Goal: Information Seeking & Learning: Check status

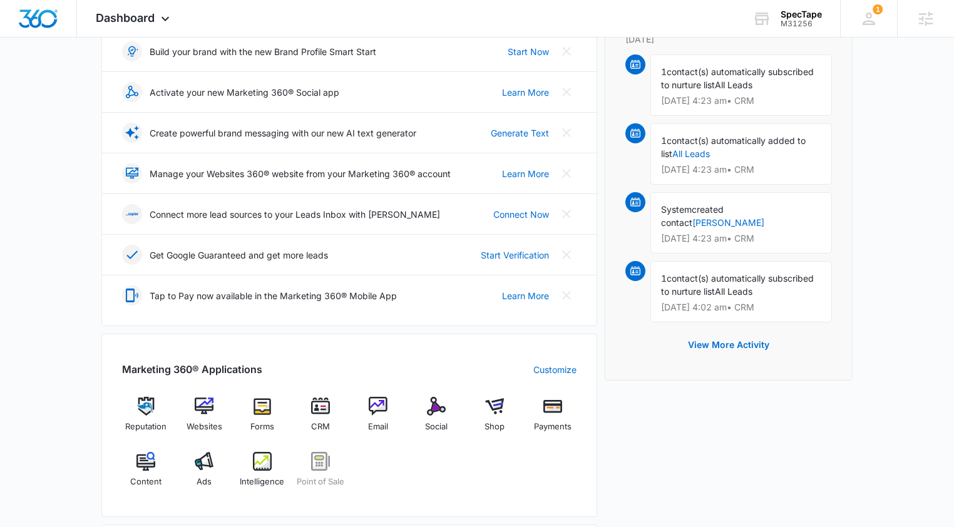
scroll to position [246, 0]
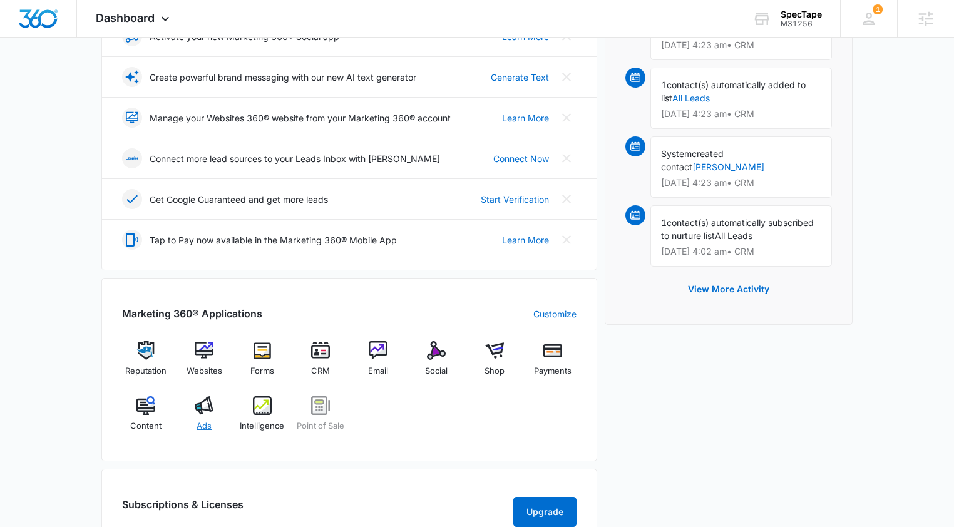
click at [212, 411] on img at bounding box center [204, 405] width 19 height 19
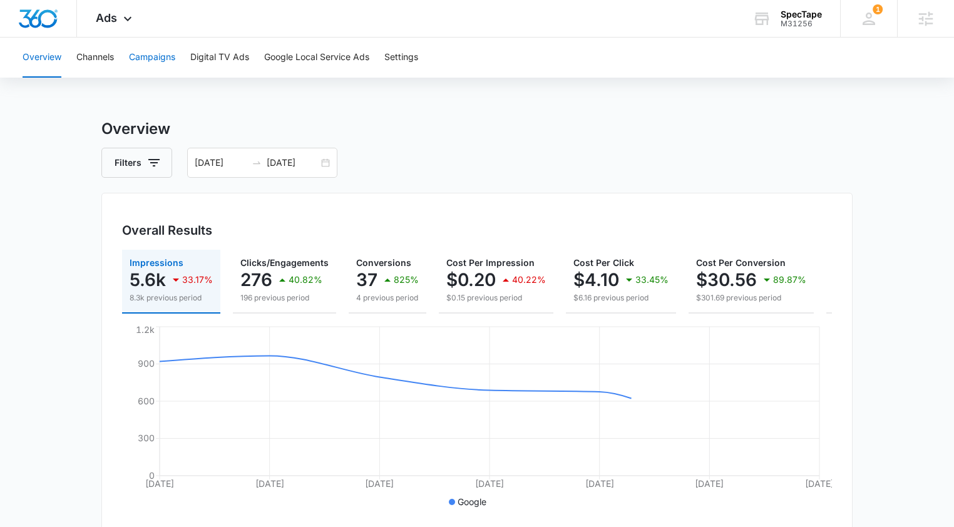
click at [162, 58] on button "Campaigns" at bounding box center [152, 58] width 46 height 40
click at [235, 163] on input "08/01/2025" at bounding box center [221, 163] width 52 height 14
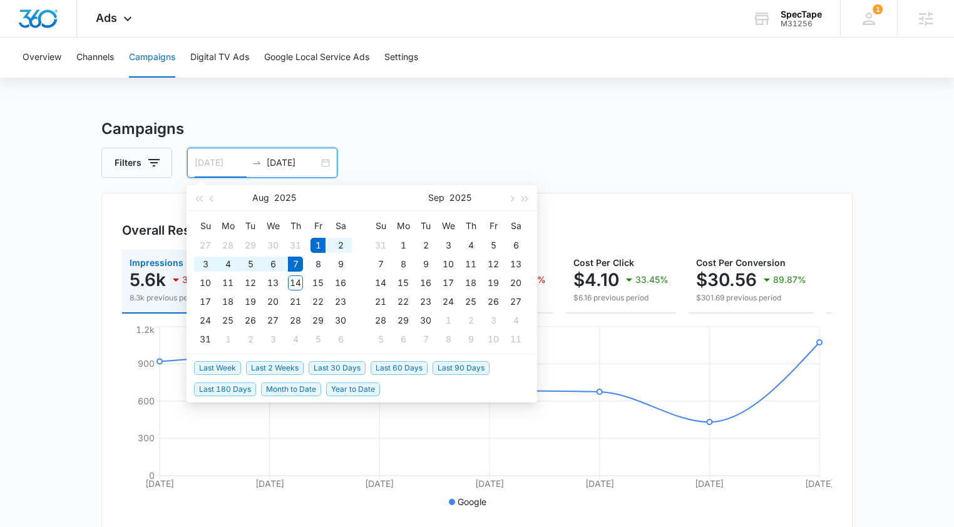
type input "08/01/2025"
click at [282, 159] on input "08/07/2025" at bounding box center [293, 163] width 52 height 14
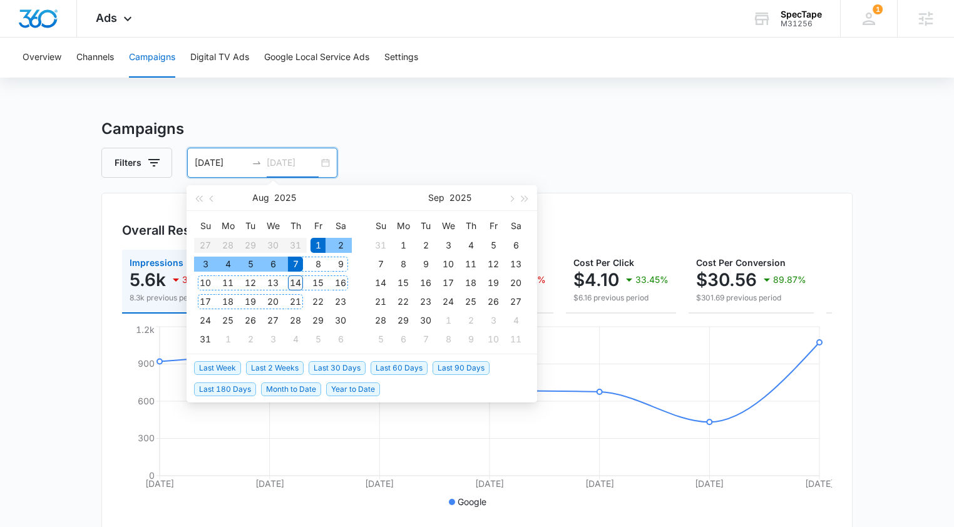
type input "08/14/2025"
click at [294, 284] on div "14" at bounding box center [295, 283] width 15 height 15
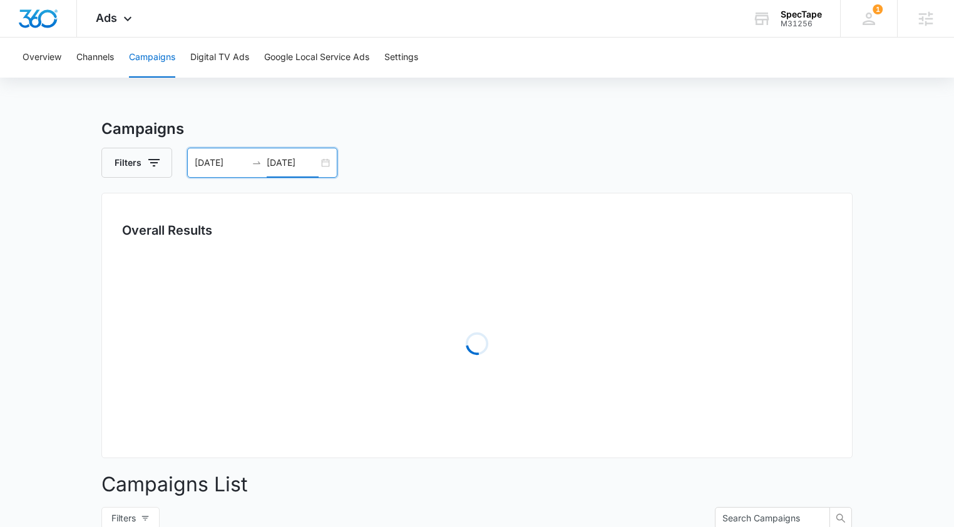
click at [378, 137] on h3 "Campaigns" at bounding box center [476, 129] width 751 height 23
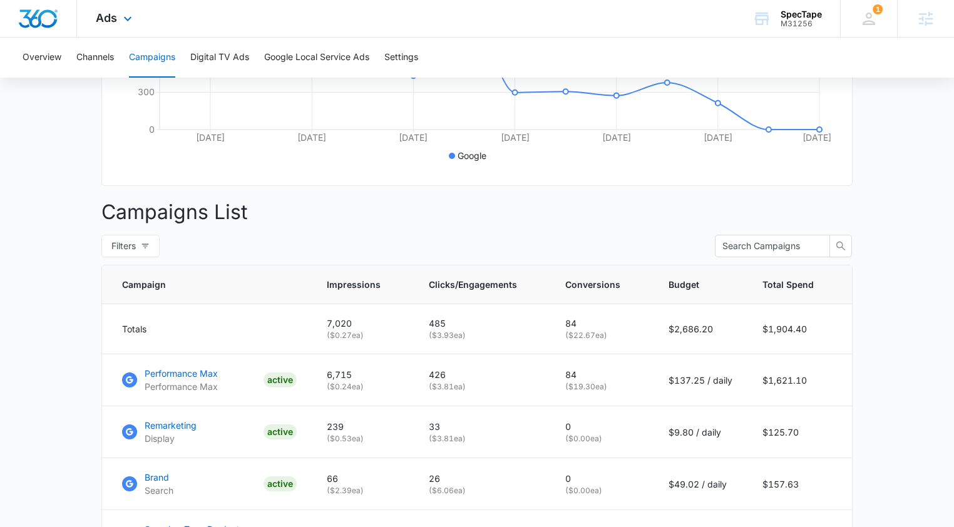
scroll to position [398, 0]
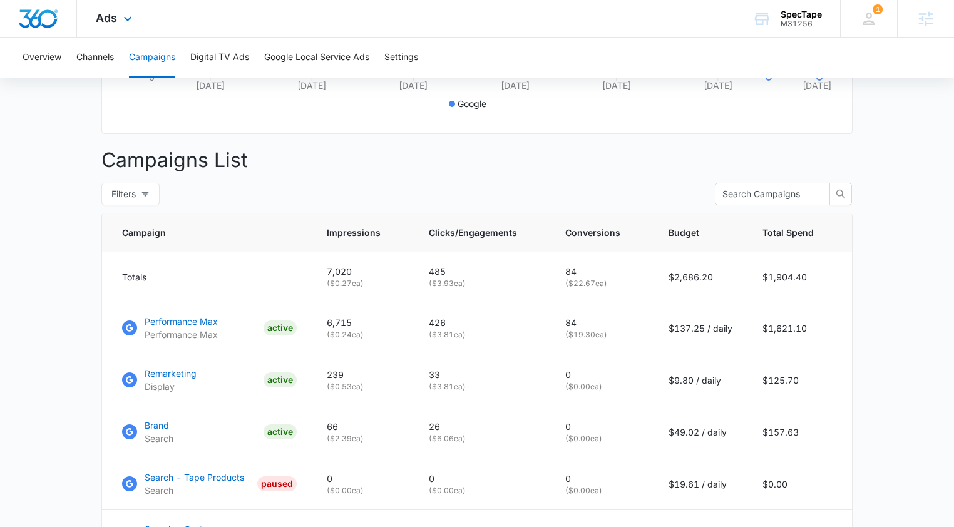
click at [115, 34] on div "Ads Apps Reputation Websites Forms CRM Email Social Shop Payments POS Content A…" at bounding box center [115, 18] width 77 height 37
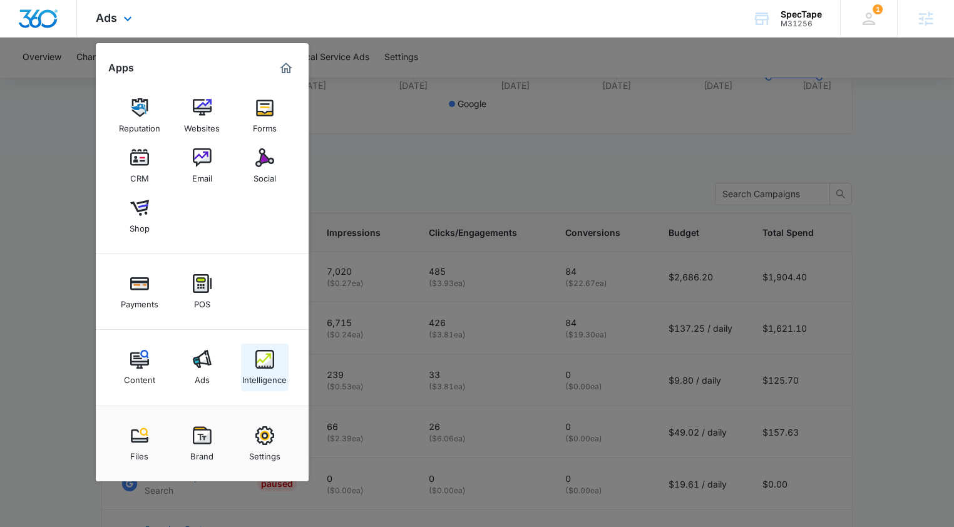
click at [273, 376] on div "Intelligence" at bounding box center [264, 377] width 44 height 16
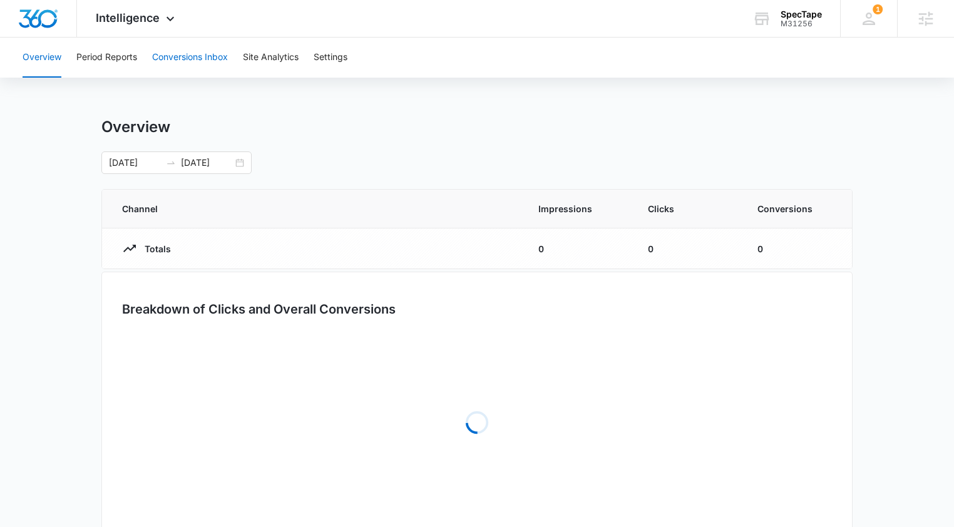
click at [203, 60] on button "Conversions Inbox" at bounding box center [190, 58] width 76 height 40
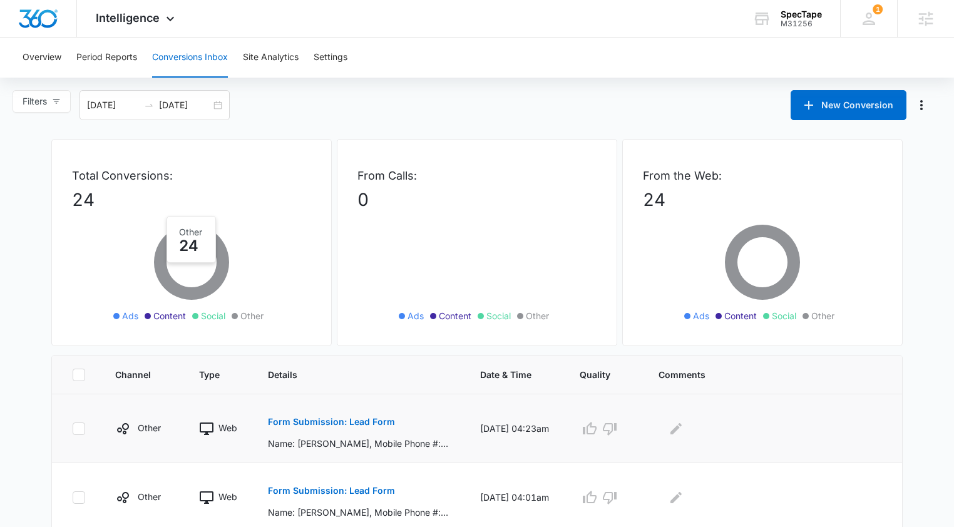
click at [344, 426] on p "Form Submission: Lead Form" at bounding box center [331, 422] width 127 height 9
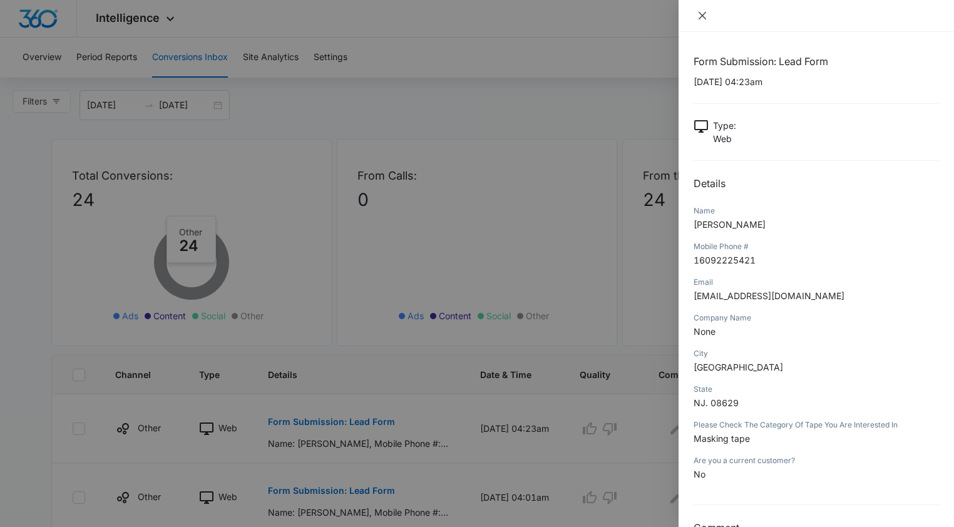
click at [709, 18] on button "Close" at bounding box center [703, 15] width 18 height 11
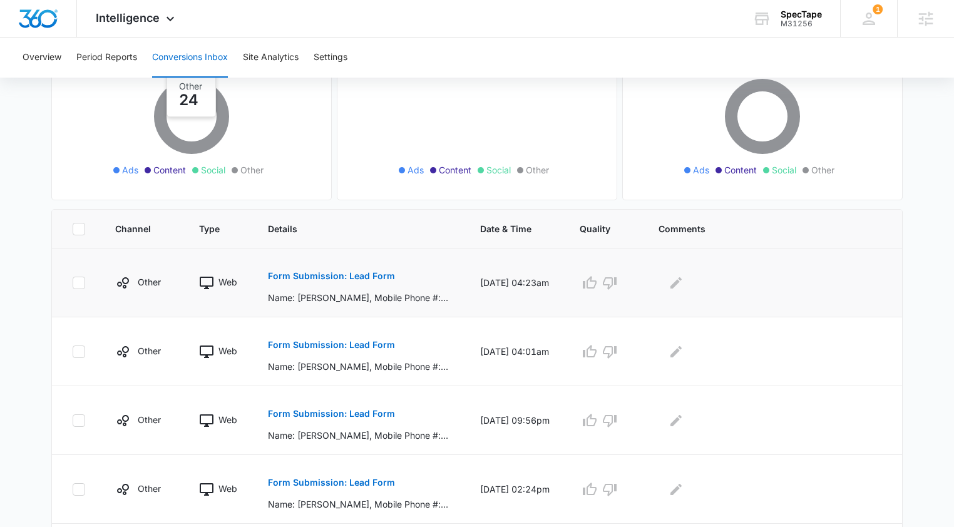
scroll to position [257, 0]
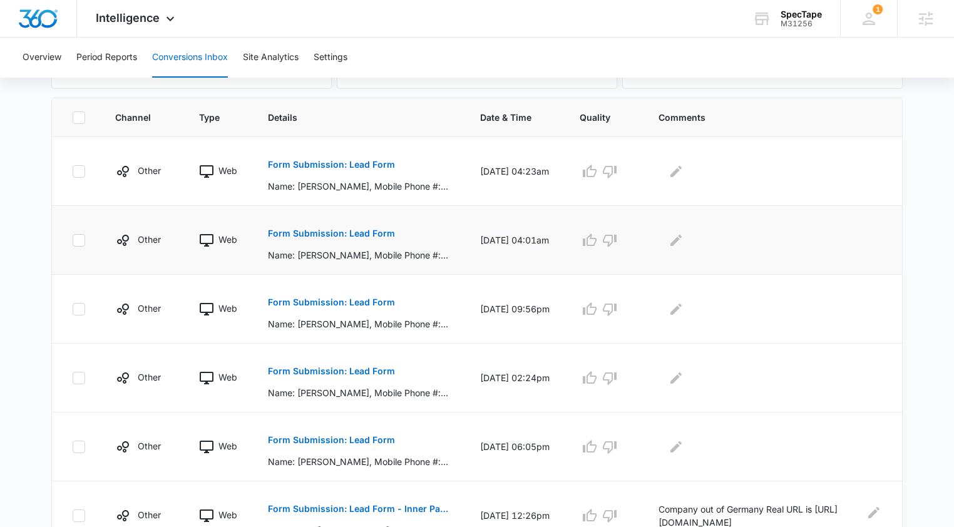
click at [352, 236] on p "Form Submission: Lead Form" at bounding box center [331, 233] width 127 height 9
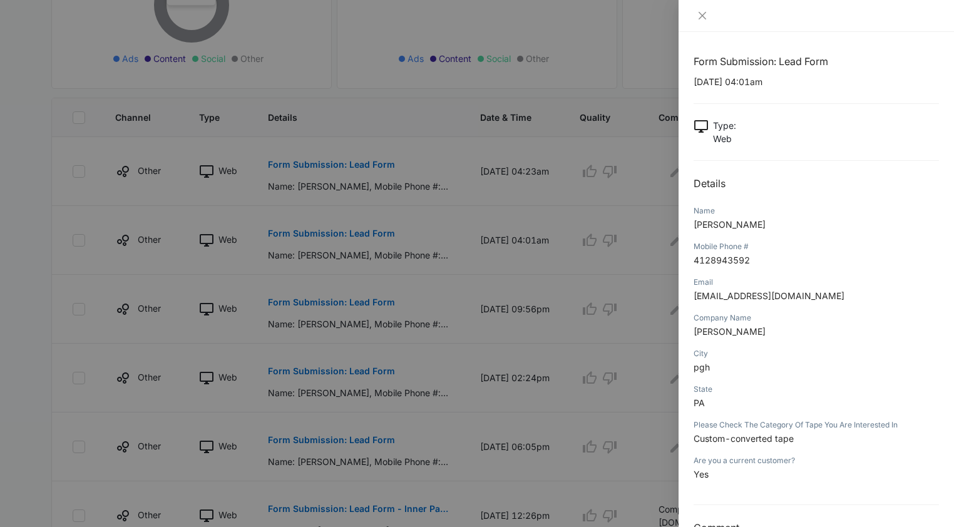
click at [704, 8] on div at bounding box center [817, 16] width 276 height 32
click at [698, 21] on button "Close" at bounding box center [703, 15] width 18 height 11
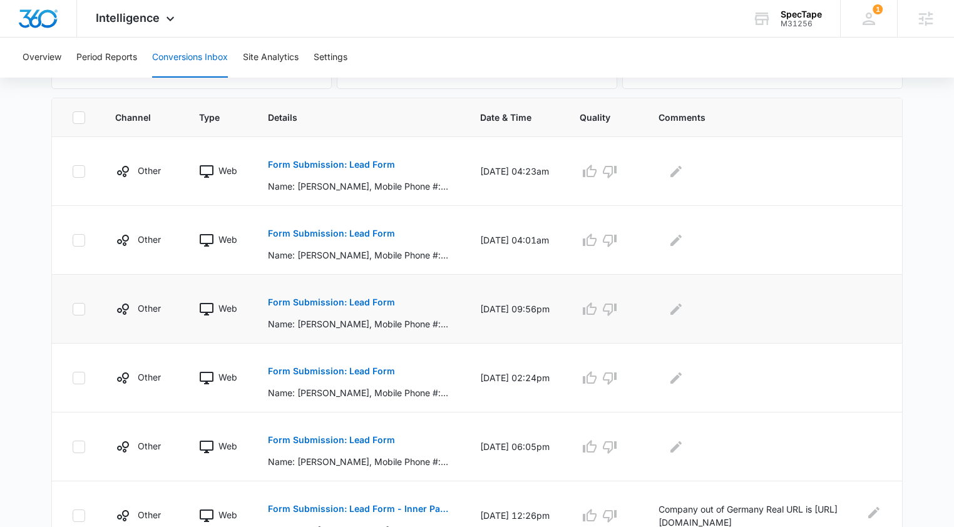
click at [373, 300] on p "Form Submission: Lead Form" at bounding box center [331, 302] width 127 height 9
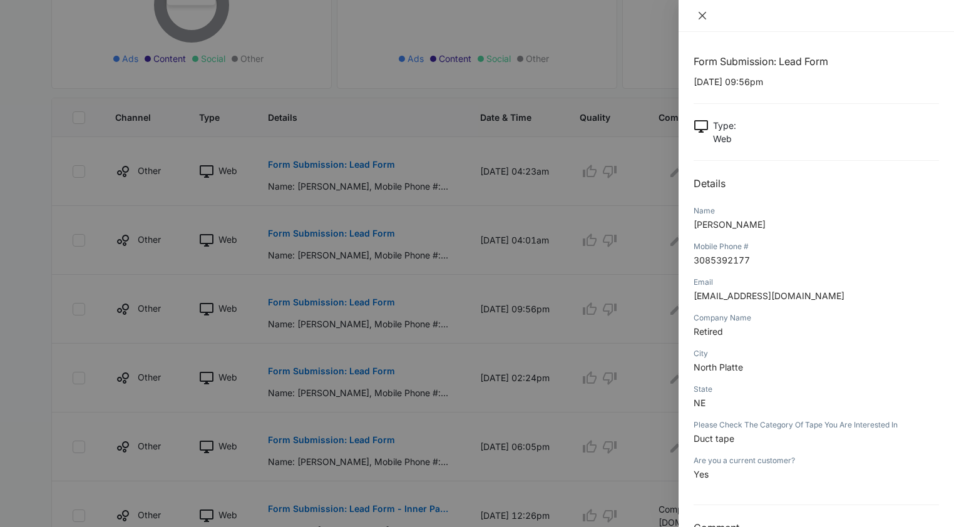
click at [700, 12] on icon "close" at bounding box center [703, 16] width 10 height 10
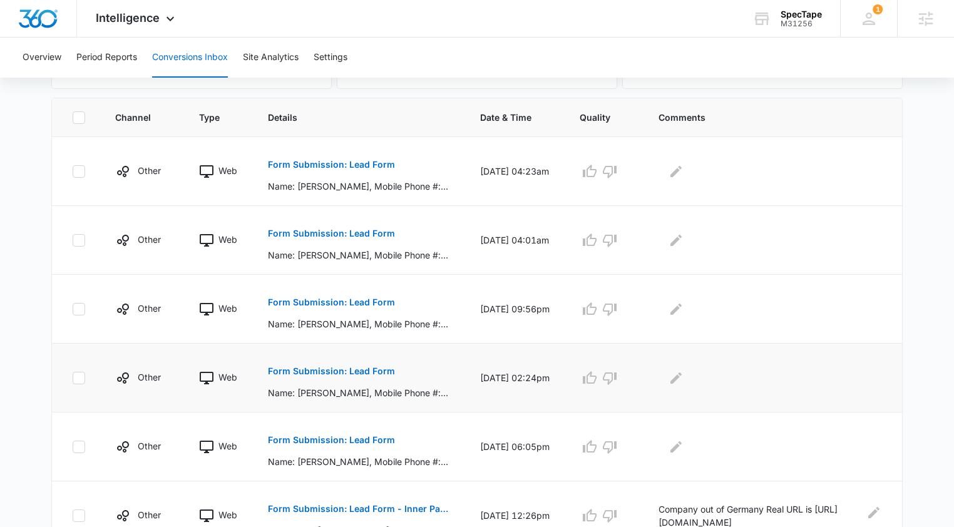
click at [352, 374] on p "Form Submission: Lead Form" at bounding box center [331, 371] width 127 height 9
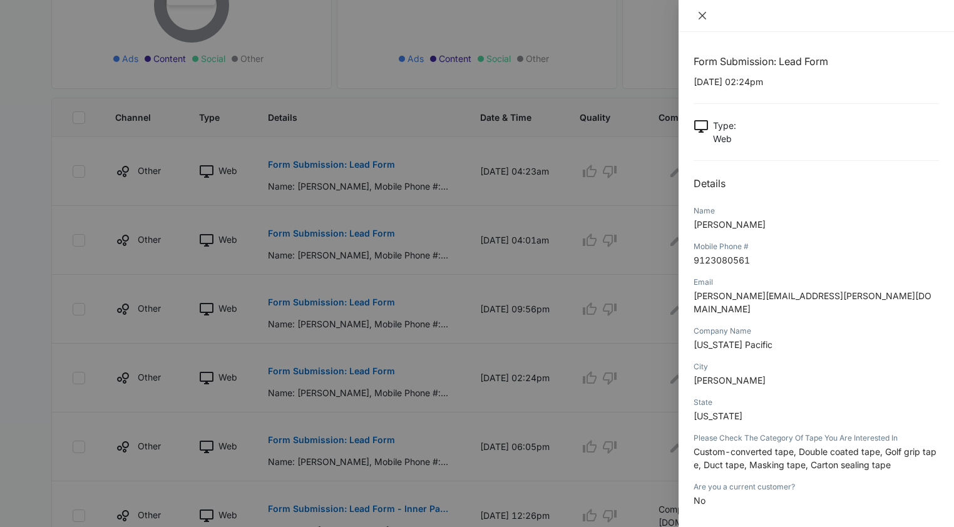
click at [703, 16] on icon "close" at bounding box center [703, 16] width 8 height 8
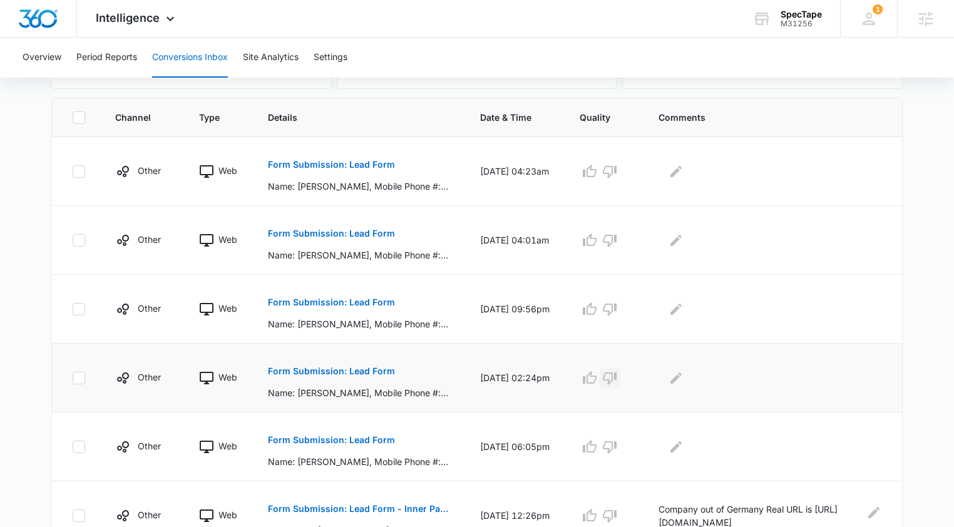
click at [617, 376] on icon "button" at bounding box center [609, 378] width 15 height 15
click at [368, 442] on p "Form Submission: Lead Form" at bounding box center [331, 440] width 127 height 9
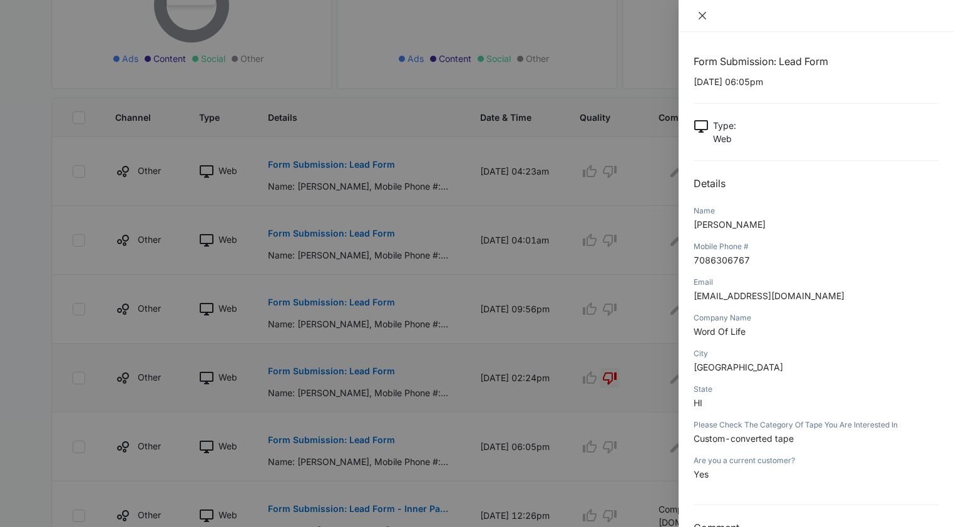
click at [704, 11] on icon "close" at bounding box center [703, 16] width 10 height 10
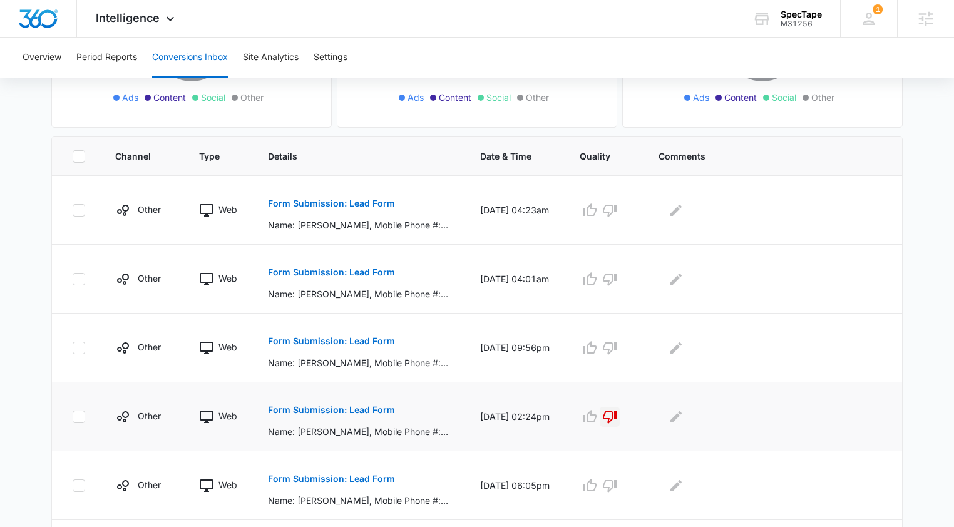
scroll to position [217, 0]
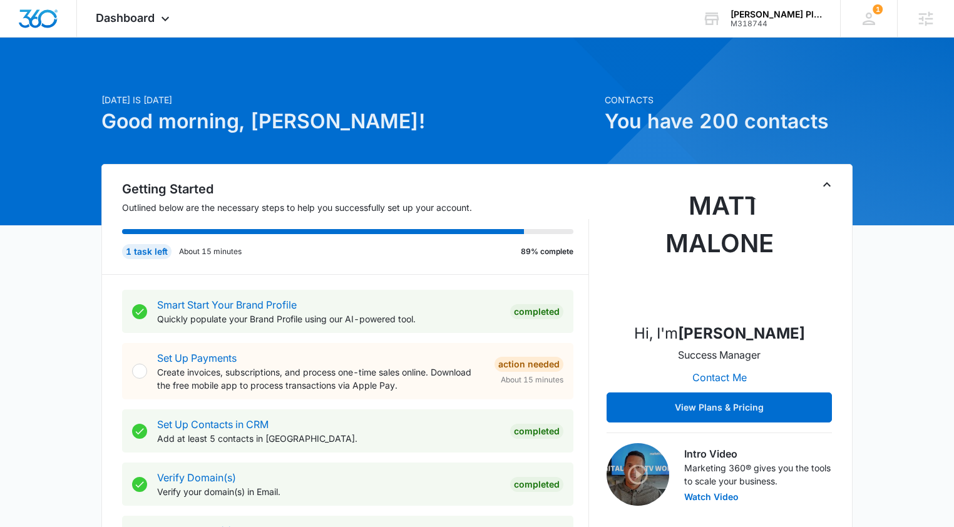
click at [827, 187] on icon "Toggle Collapse" at bounding box center [827, 184] width 15 height 15
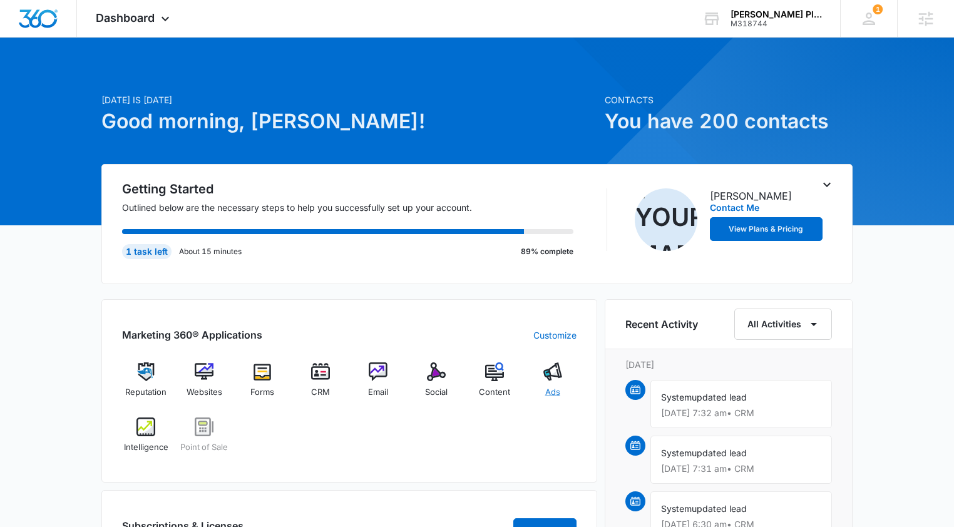
click at [557, 379] on img at bounding box center [552, 372] width 19 height 19
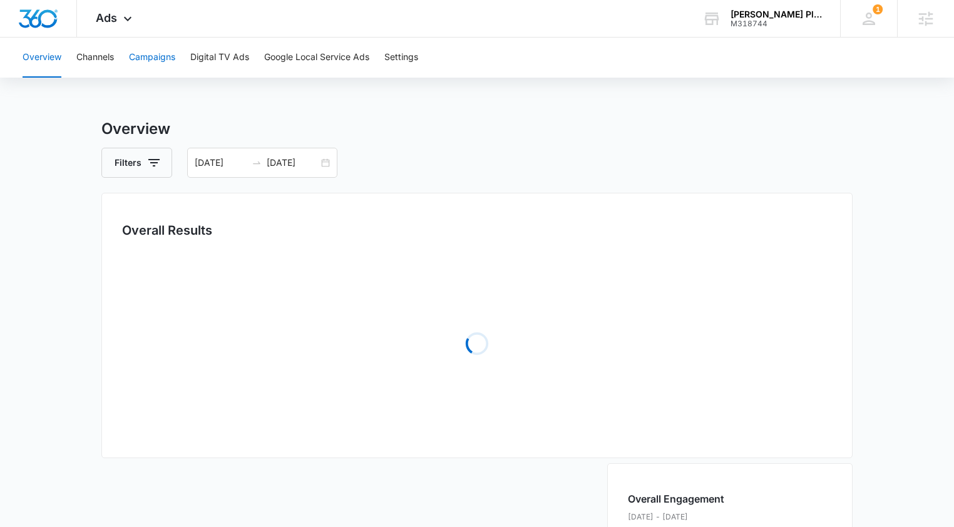
click at [156, 61] on button "Campaigns" at bounding box center [152, 58] width 46 height 40
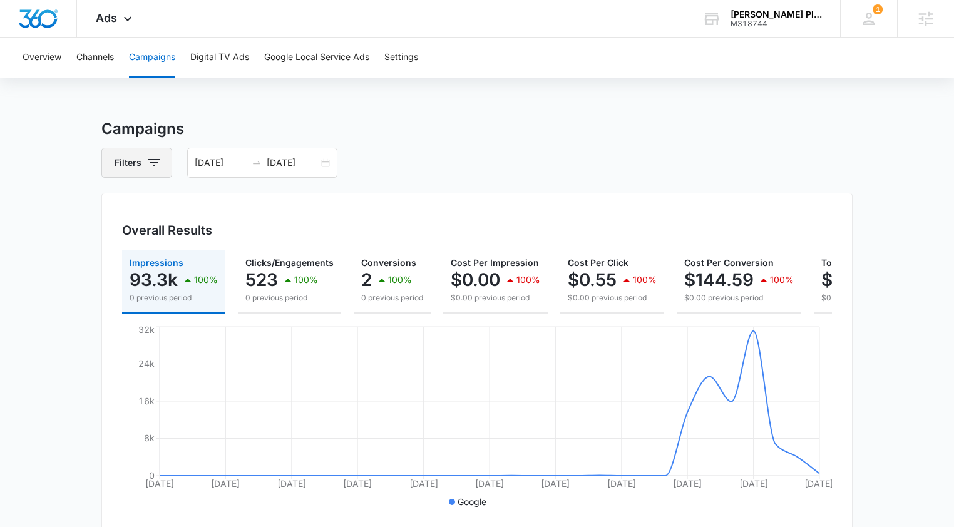
click at [148, 167] on icon "button" at bounding box center [154, 162] width 15 height 15
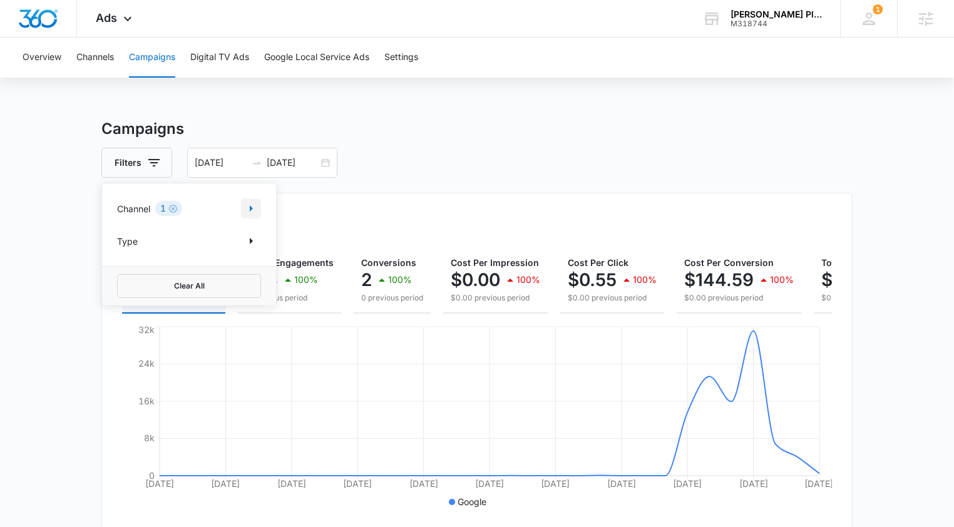
click at [257, 198] on button "Show Channel filters" at bounding box center [251, 208] width 20 height 20
click at [129, 273] on icon at bounding box center [123, 270] width 11 height 11
click at [118, 271] on input "Facebook / Instagram" at bounding box center [117, 270] width 1 height 1
checkbox input "true"
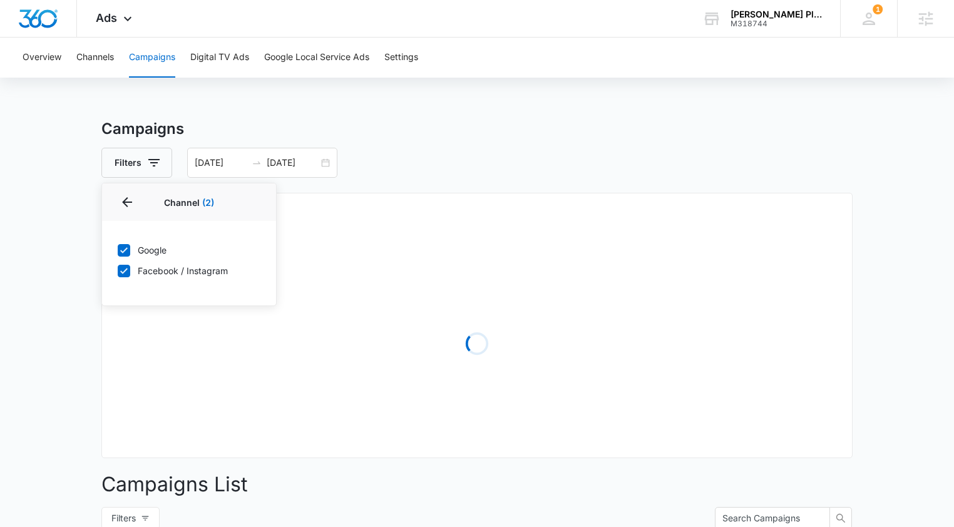
click at [125, 250] on icon at bounding box center [124, 250] width 8 height 6
click at [118, 250] on input "Google" at bounding box center [117, 250] width 1 height 1
checkbox input "false"
click at [437, 138] on h3 "Campaigns" at bounding box center [476, 129] width 751 height 23
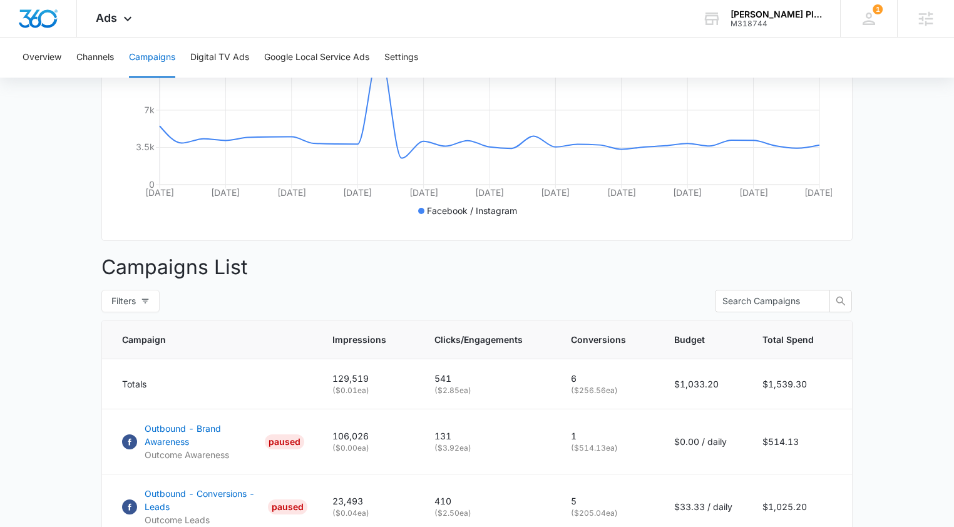
scroll to position [317, 0]
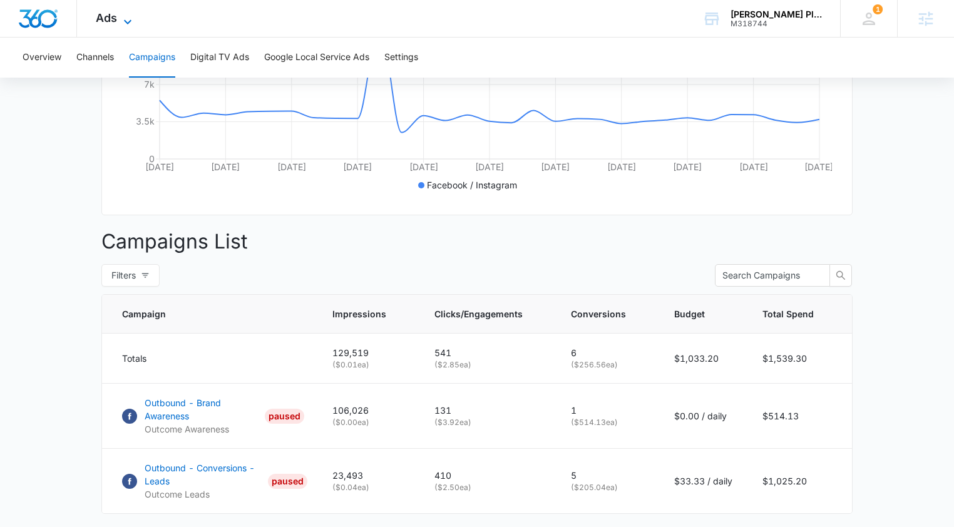
click at [97, 23] on span "Ads" at bounding box center [106, 17] width 21 height 13
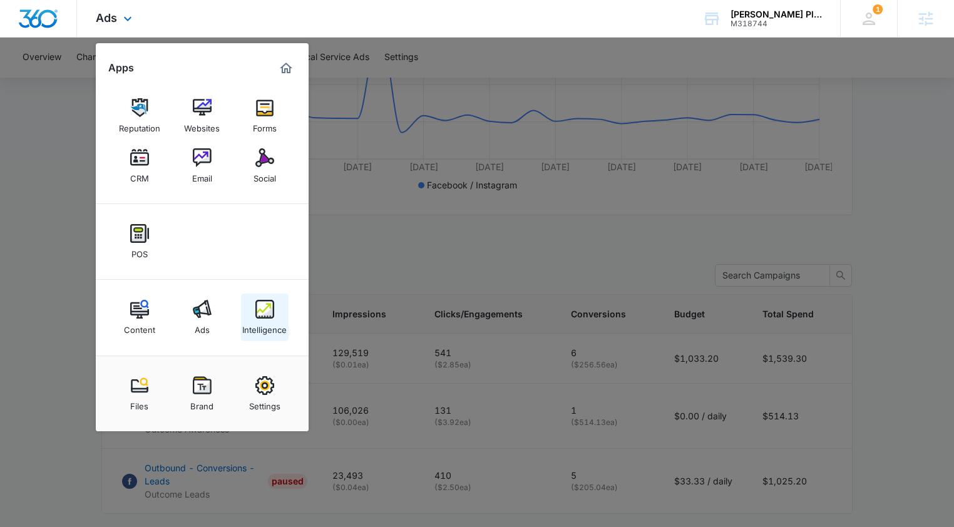
click at [265, 330] on div "Intelligence" at bounding box center [264, 327] width 44 height 16
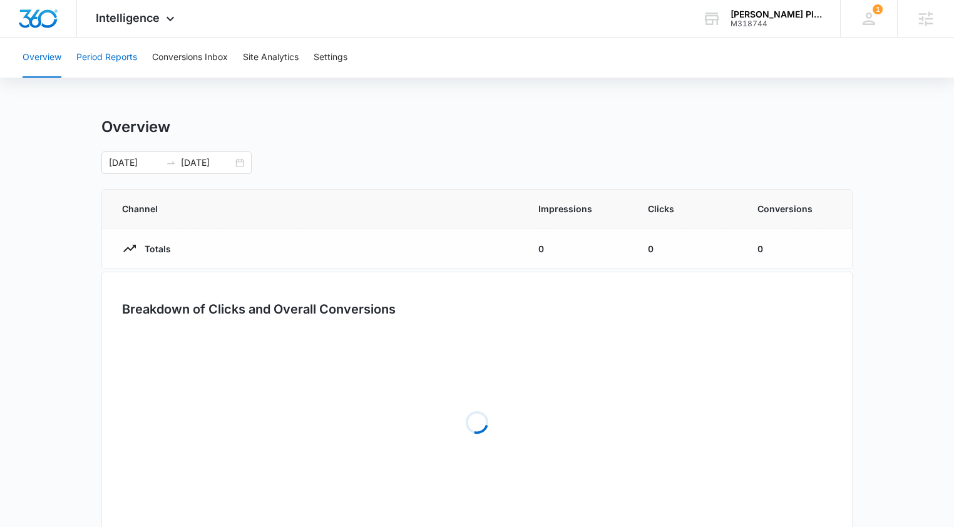
click at [105, 51] on button "Period Reports" at bounding box center [106, 58] width 61 height 40
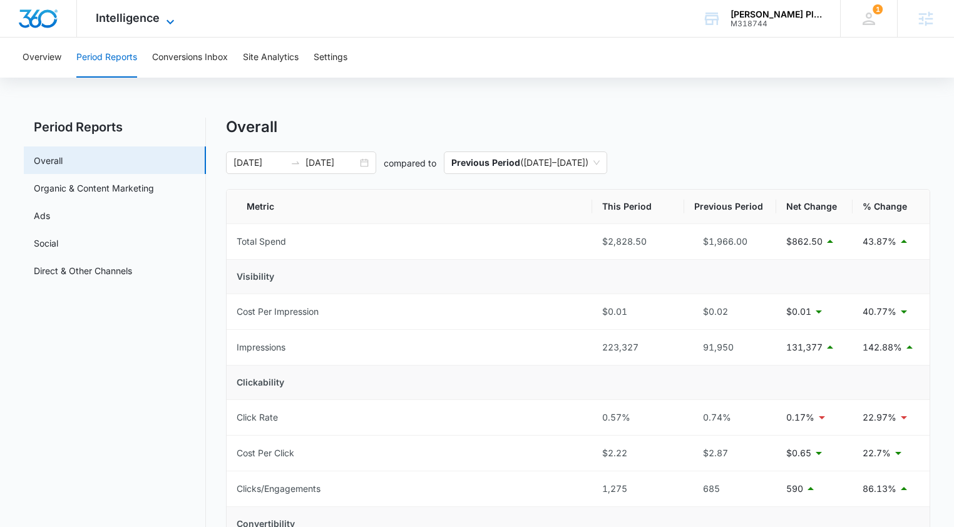
click at [122, 24] on span "Intelligence" at bounding box center [128, 17] width 64 height 13
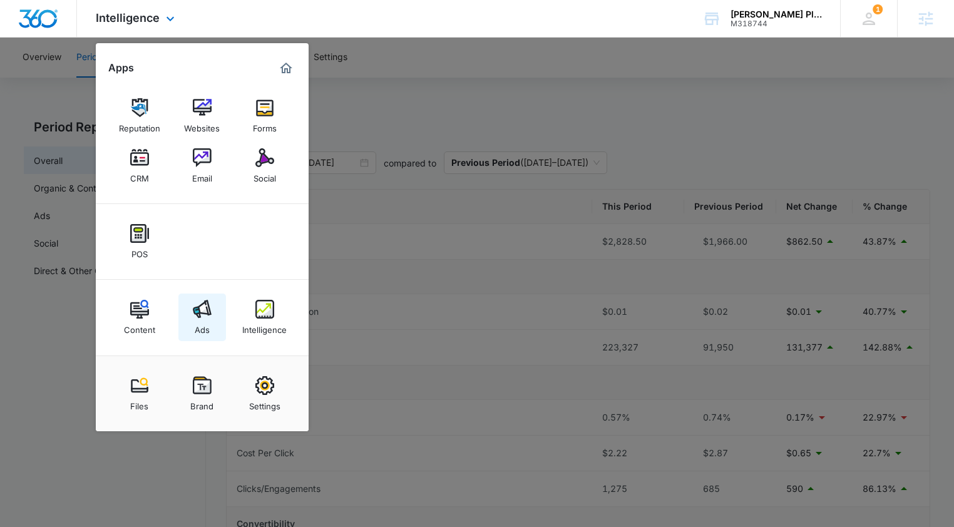
click at [209, 330] on div "Ads" at bounding box center [202, 327] width 15 height 16
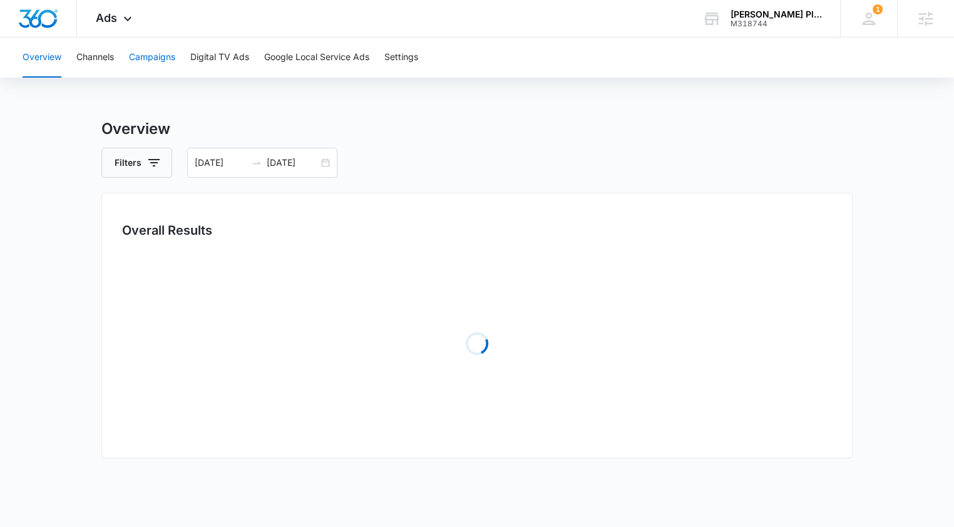
click at [161, 57] on button "Campaigns" at bounding box center [152, 58] width 46 height 40
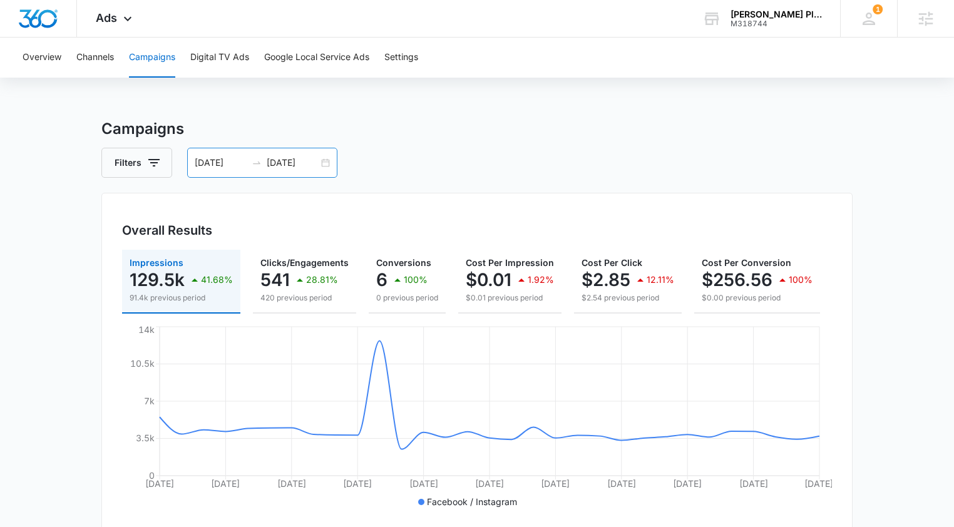
click at [321, 163] on div "07/01/2025 07/31/2025" at bounding box center [262, 163] width 150 height 30
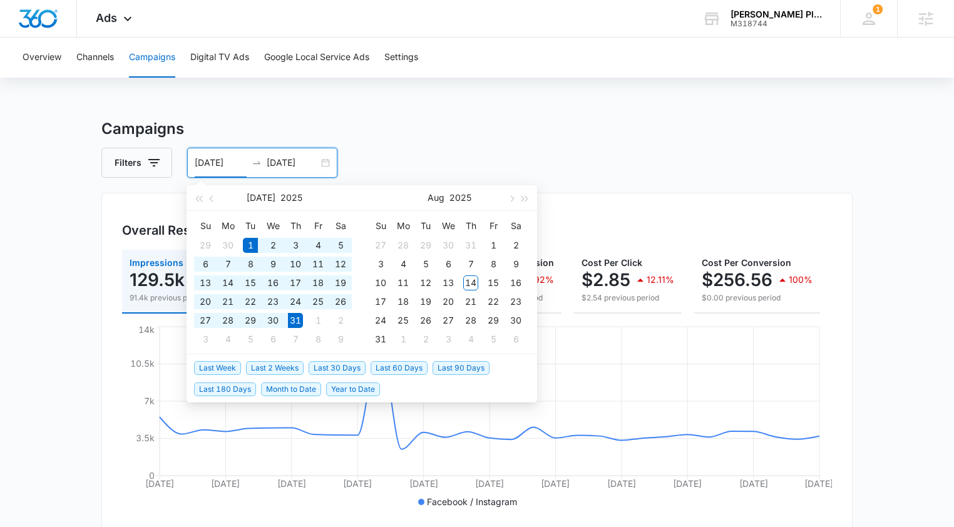
click at [321, 163] on div "07/01/2025 07/31/2025" at bounding box center [262, 163] width 150 height 30
type input "08/01/2025"
click at [493, 247] on div "1" at bounding box center [493, 245] width 15 height 15
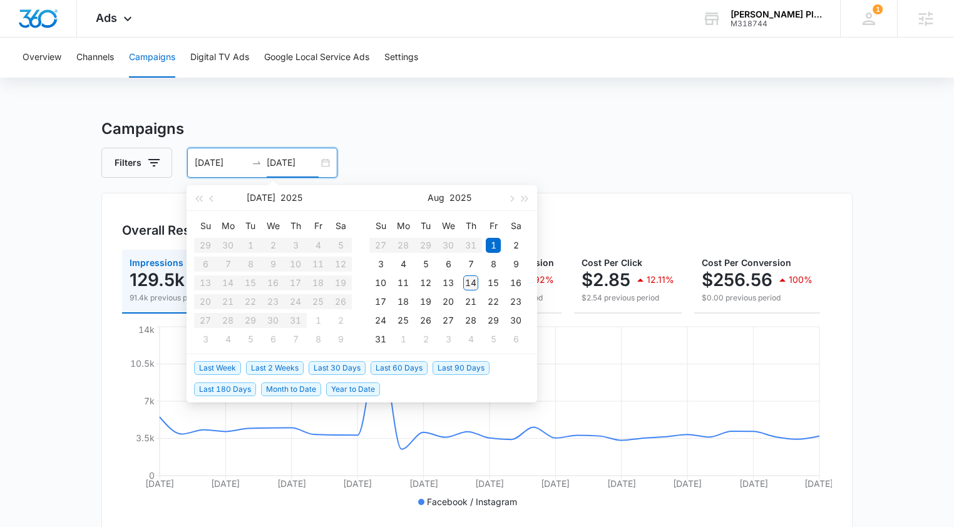
type input "08/14/2025"
click at [475, 287] on div "14" at bounding box center [470, 283] width 15 height 15
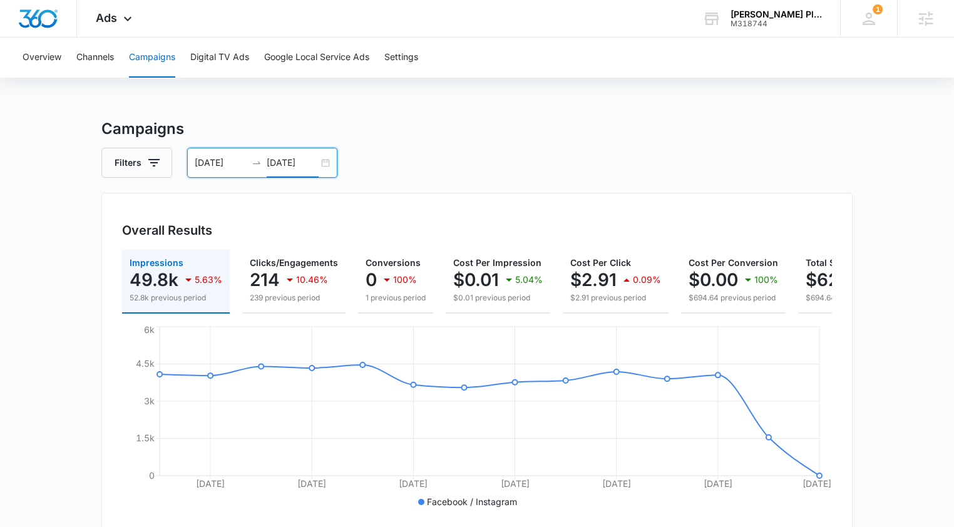
click at [334, 163] on div "08/01/2025 08/14/2025" at bounding box center [262, 163] width 150 height 30
click at [158, 168] on icon "button" at bounding box center [154, 162] width 15 height 15
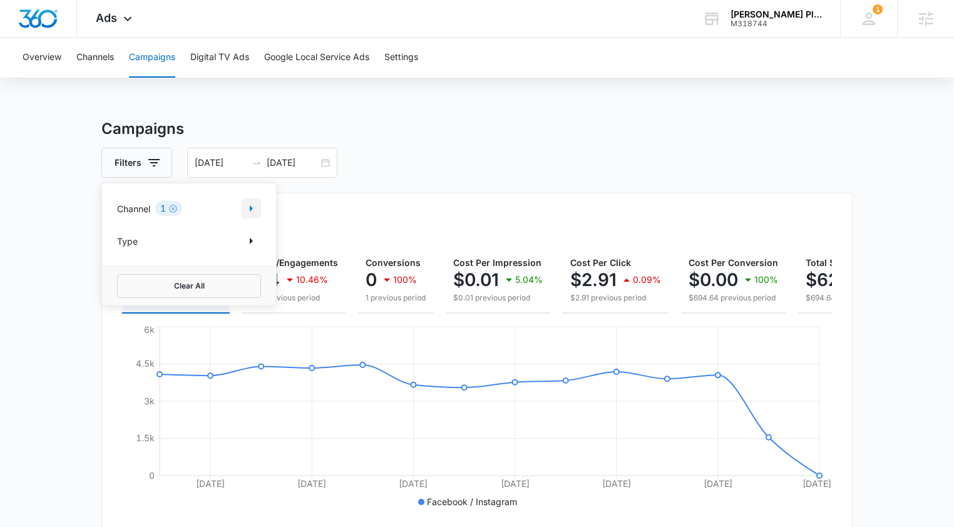
click at [255, 203] on icon "Show Channel filters" at bounding box center [251, 208] width 15 height 15
click at [121, 252] on icon at bounding box center [124, 250] width 8 height 6
click at [118, 250] on input "Google" at bounding box center [117, 250] width 1 height 1
checkbox input "true"
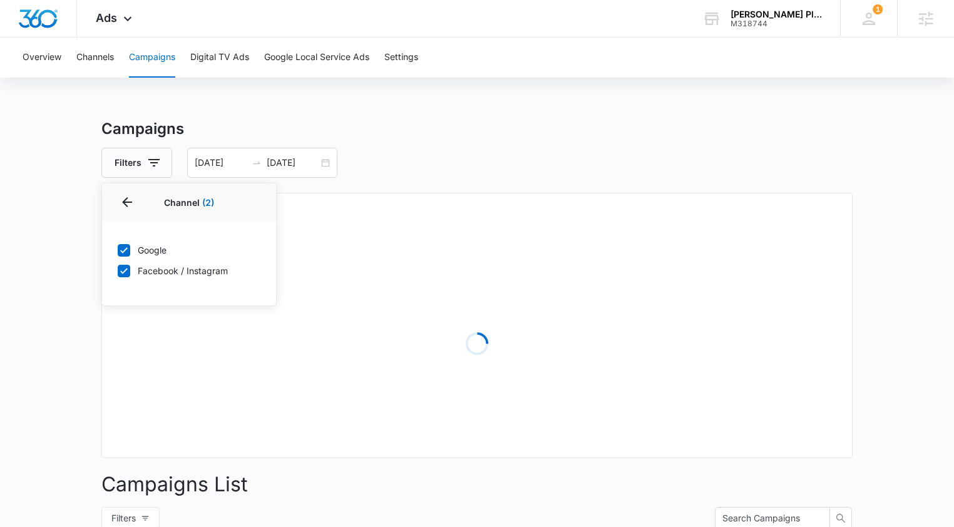
click at [123, 274] on icon at bounding box center [123, 270] width 11 height 11
click at [118, 271] on input "Facebook / Instagram" at bounding box center [117, 270] width 1 height 1
checkbox input "false"
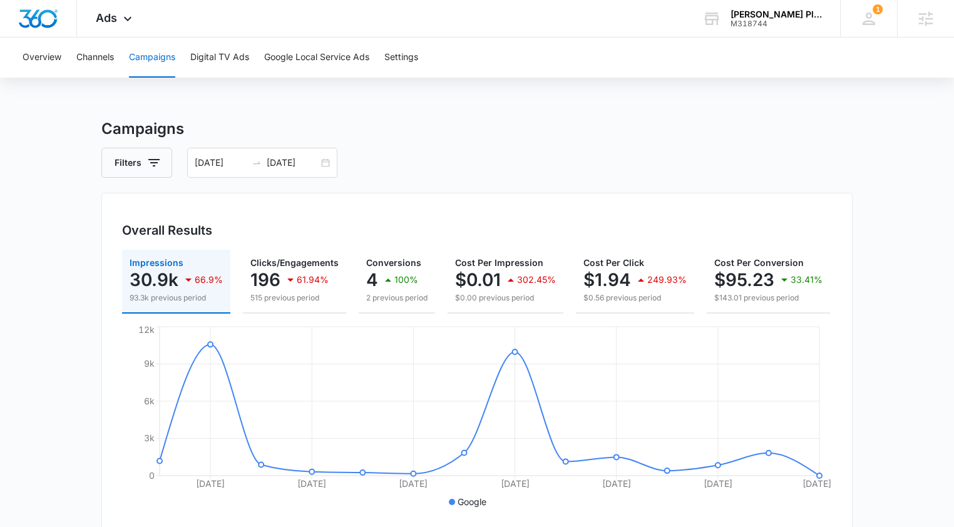
click at [487, 181] on div "Campaigns Filters 08/01/2025 08/14/2025 Overall Results Impressions 30.9k 66.9%…" at bounding box center [476, 518] width 751 height 801
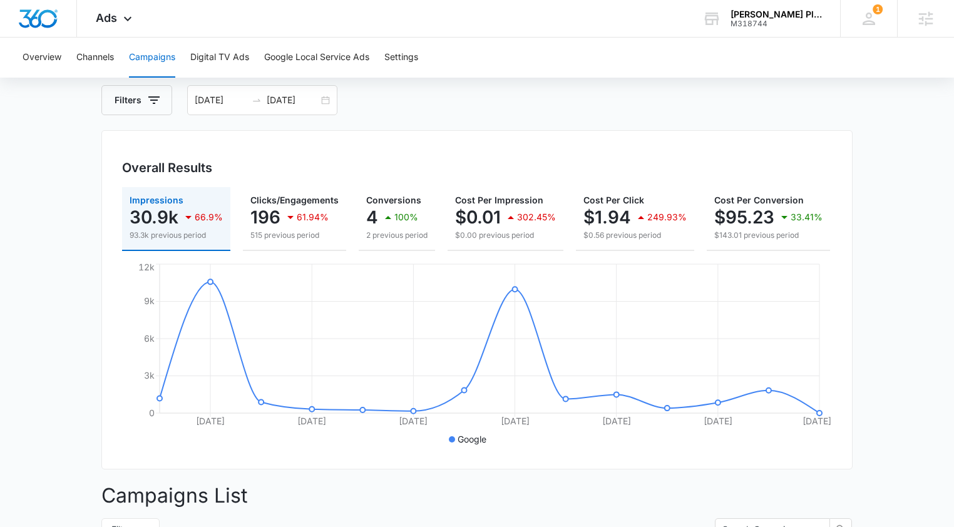
scroll to position [24, 0]
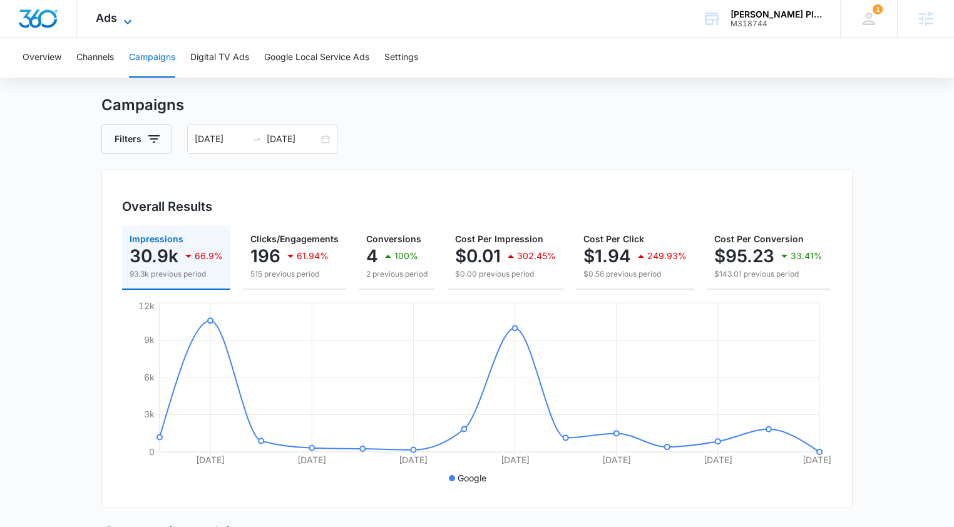
click at [111, 19] on span "Ads" at bounding box center [106, 17] width 21 height 13
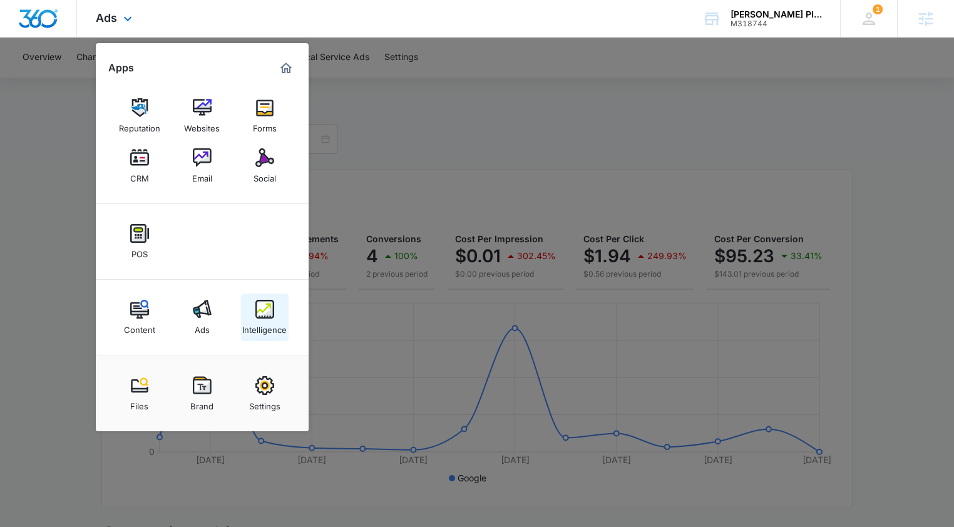
click at [263, 332] on div "Intelligence" at bounding box center [264, 327] width 44 height 16
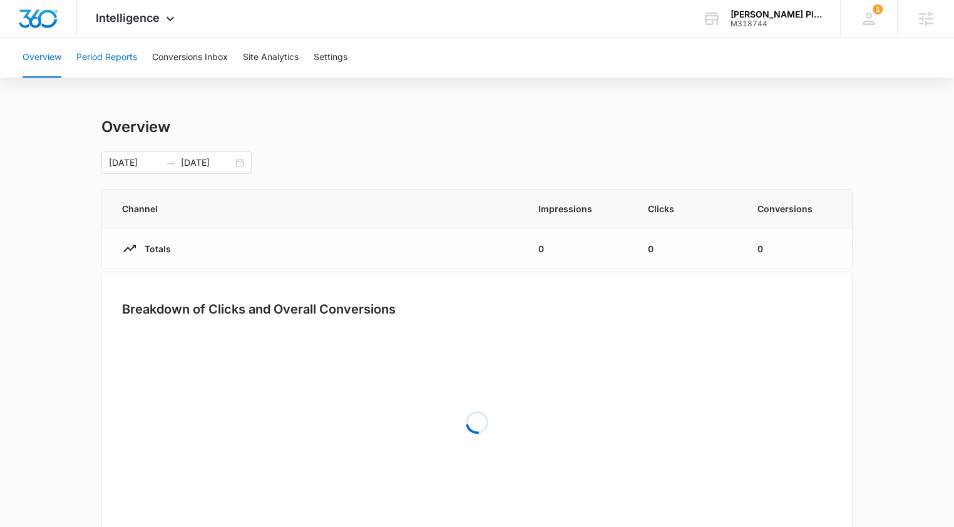
click at [120, 58] on button "Period Reports" at bounding box center [106, 58] width 61 height 40
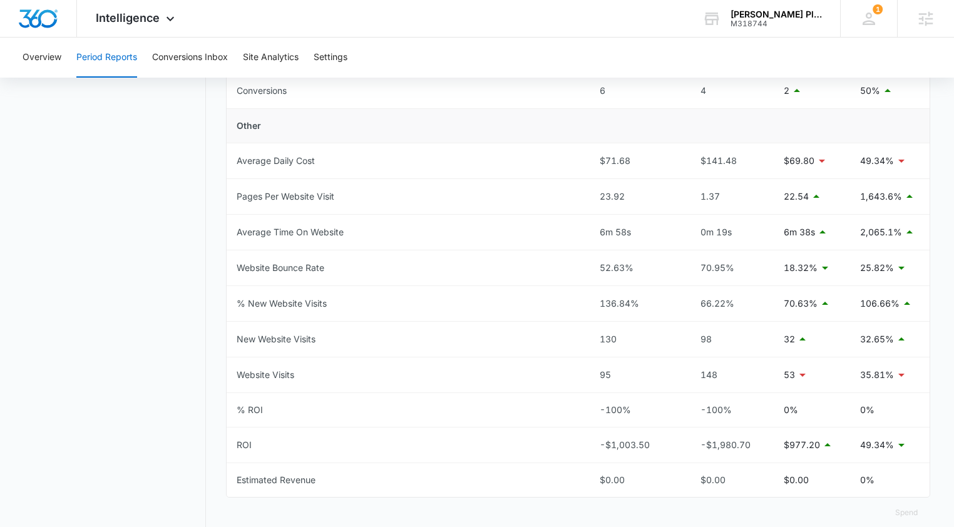
scroll to position [544, 0]
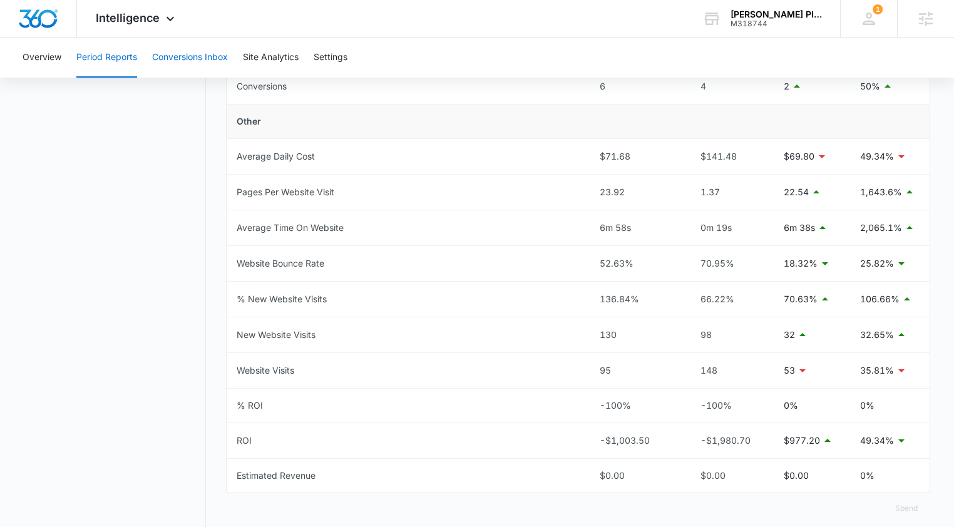
click at [182, 59] on button "Conversions Inbox" at bounding box center [190, 58] width 76 height 40
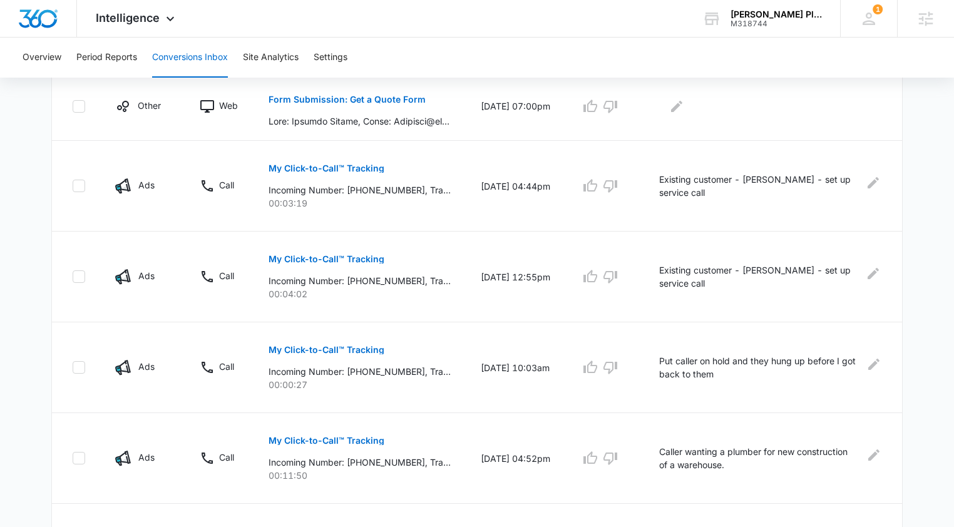
scroll to position [357, 0]
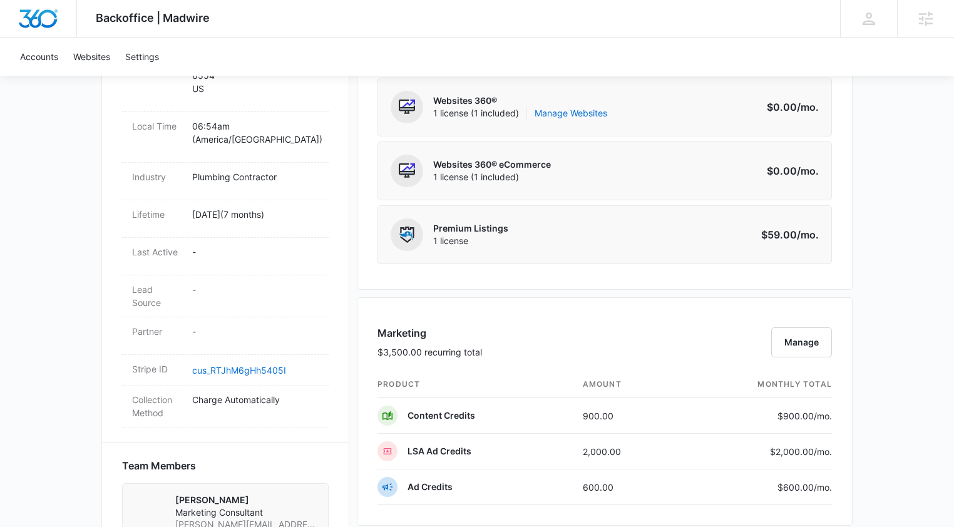
scroll to position [650, 0]
